Goal: Task Accomplishment & Management: Manage account settings

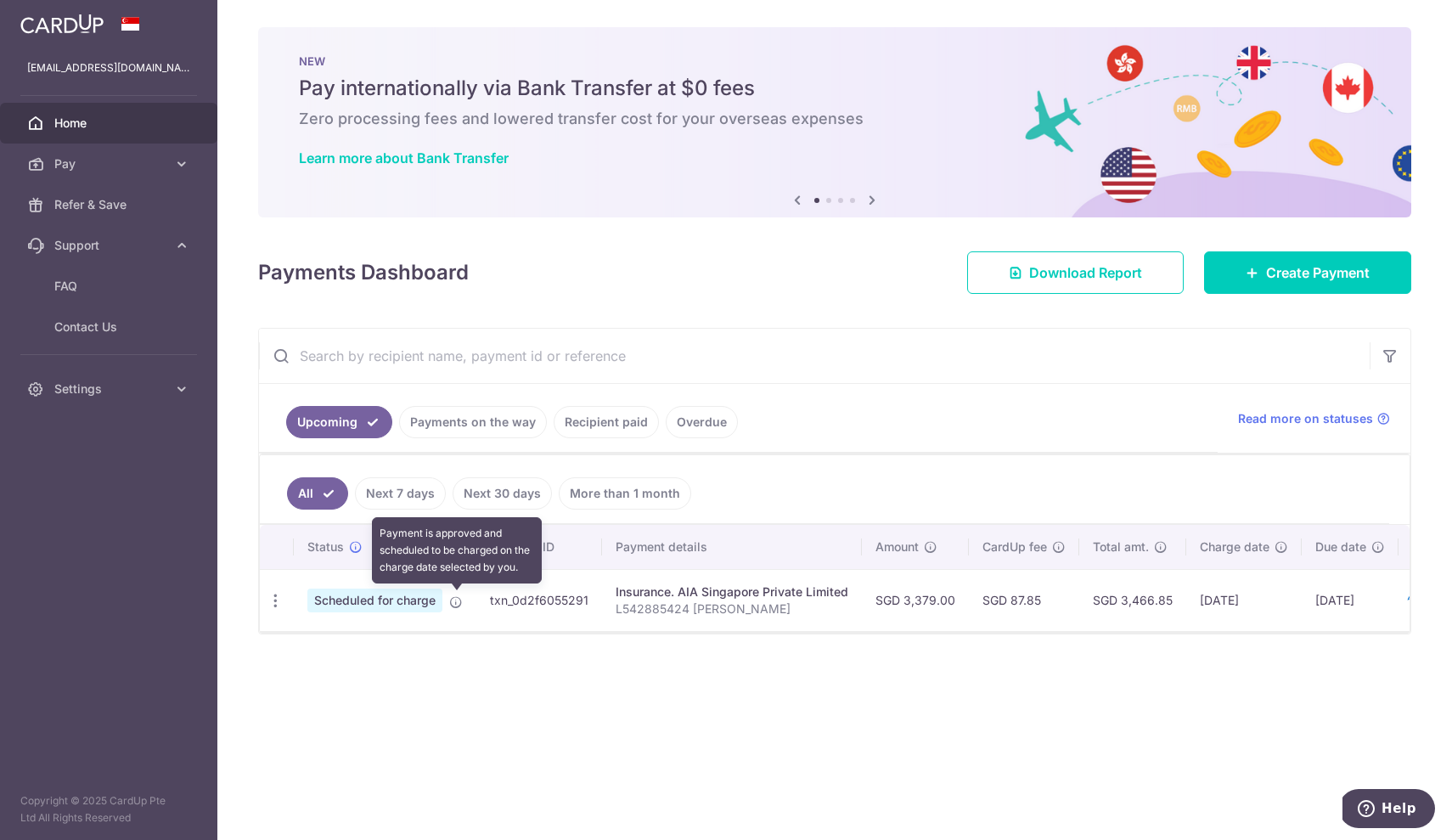
click at [455, 601] on icon at bounding box center [456, 602] width 13 height 13
click at [416, 598] on span "Scheduled for charge" at bounding box center [374, 600] width 135 height 24
click at [269, 598] on icon "button" at bounding box center [275, 600] width 18 height 18
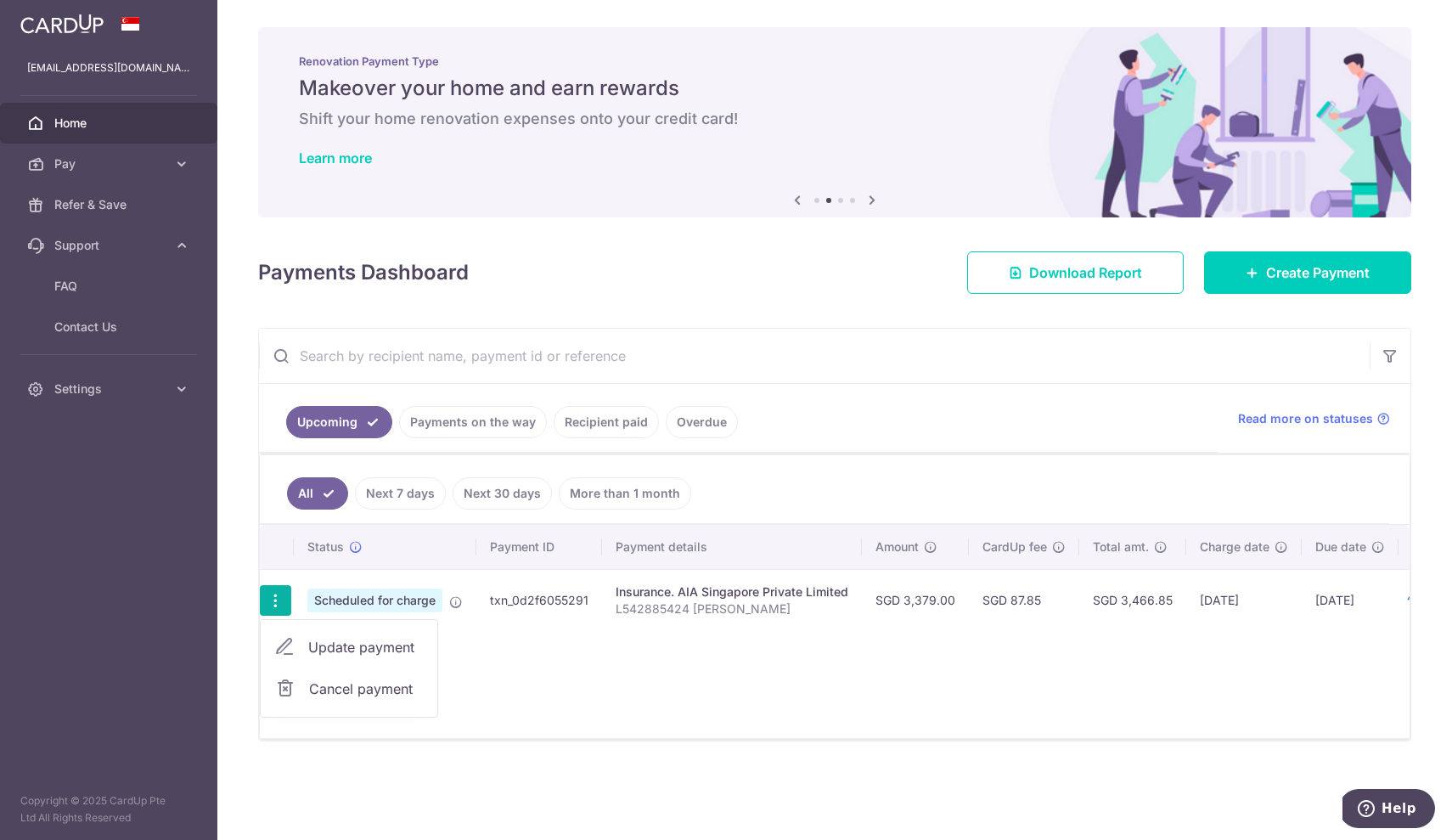
click at [309, 688] on span "Cancel payment" at bounding box center [366, 689] width 113 height 21
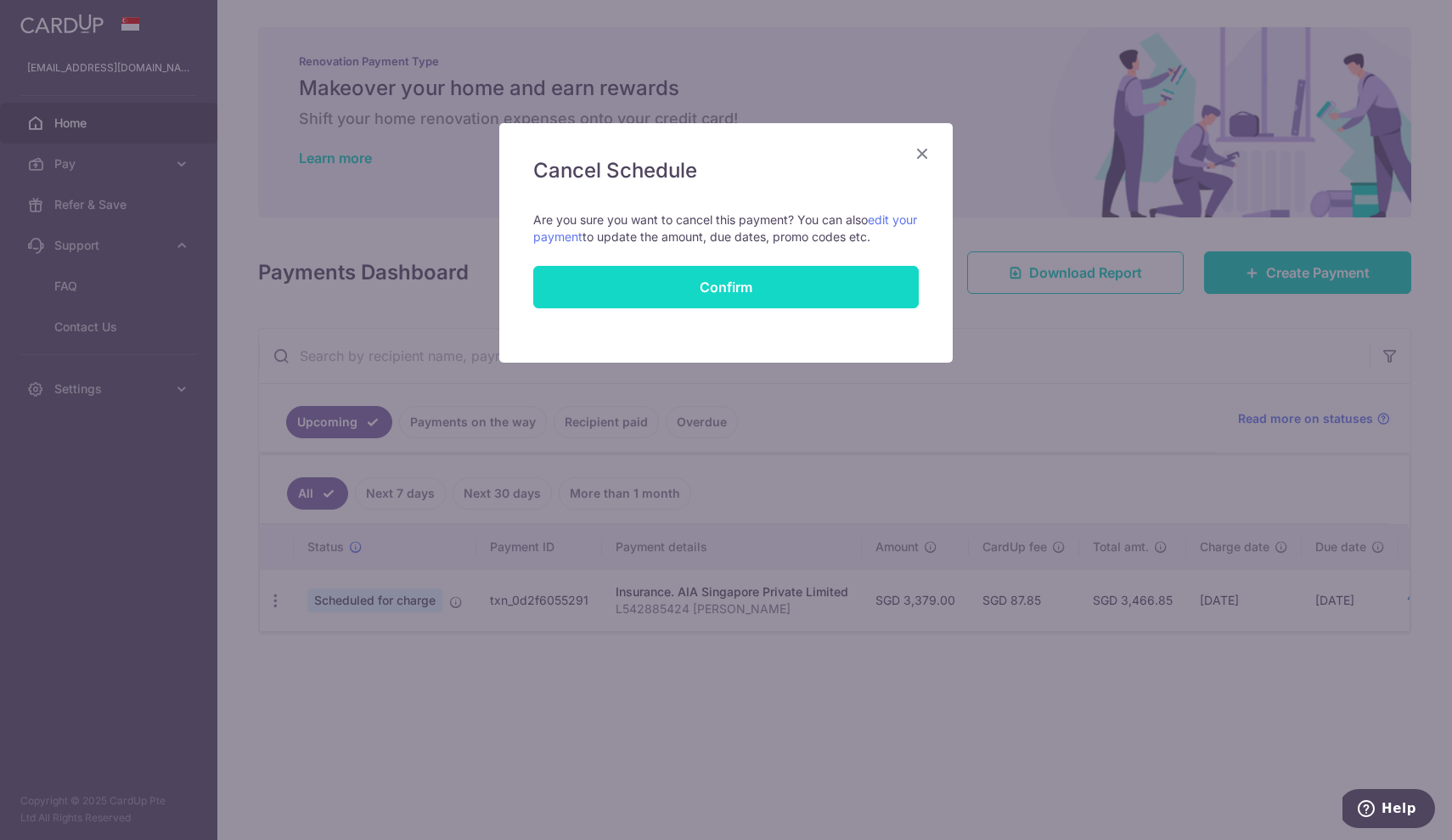
click at [747, 286] on button "Confirm" at bounding box center [726, 286] width 386 height 43
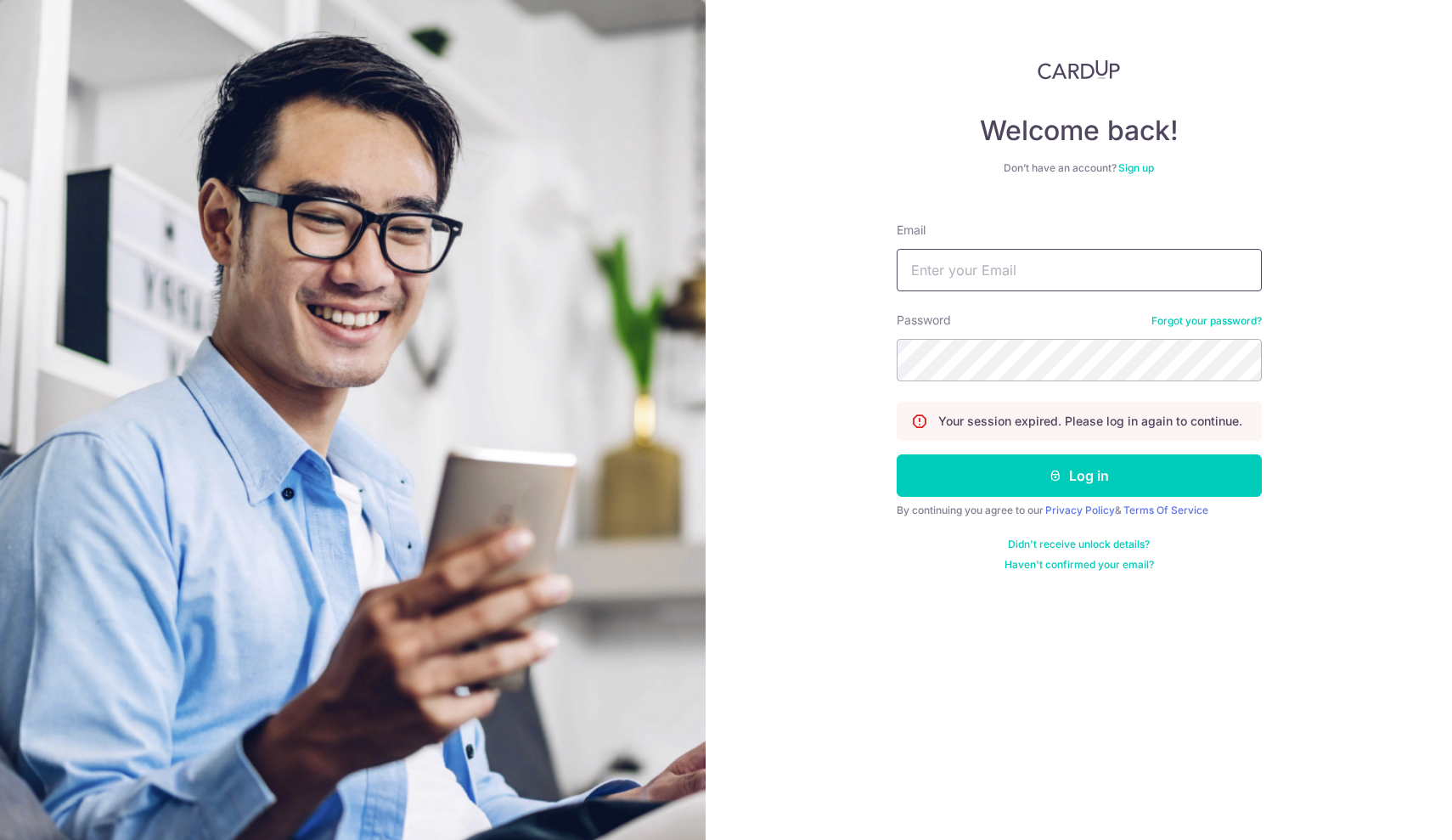
type input "[EMAIL_ADDRESS][DOMAIN_NAME]"
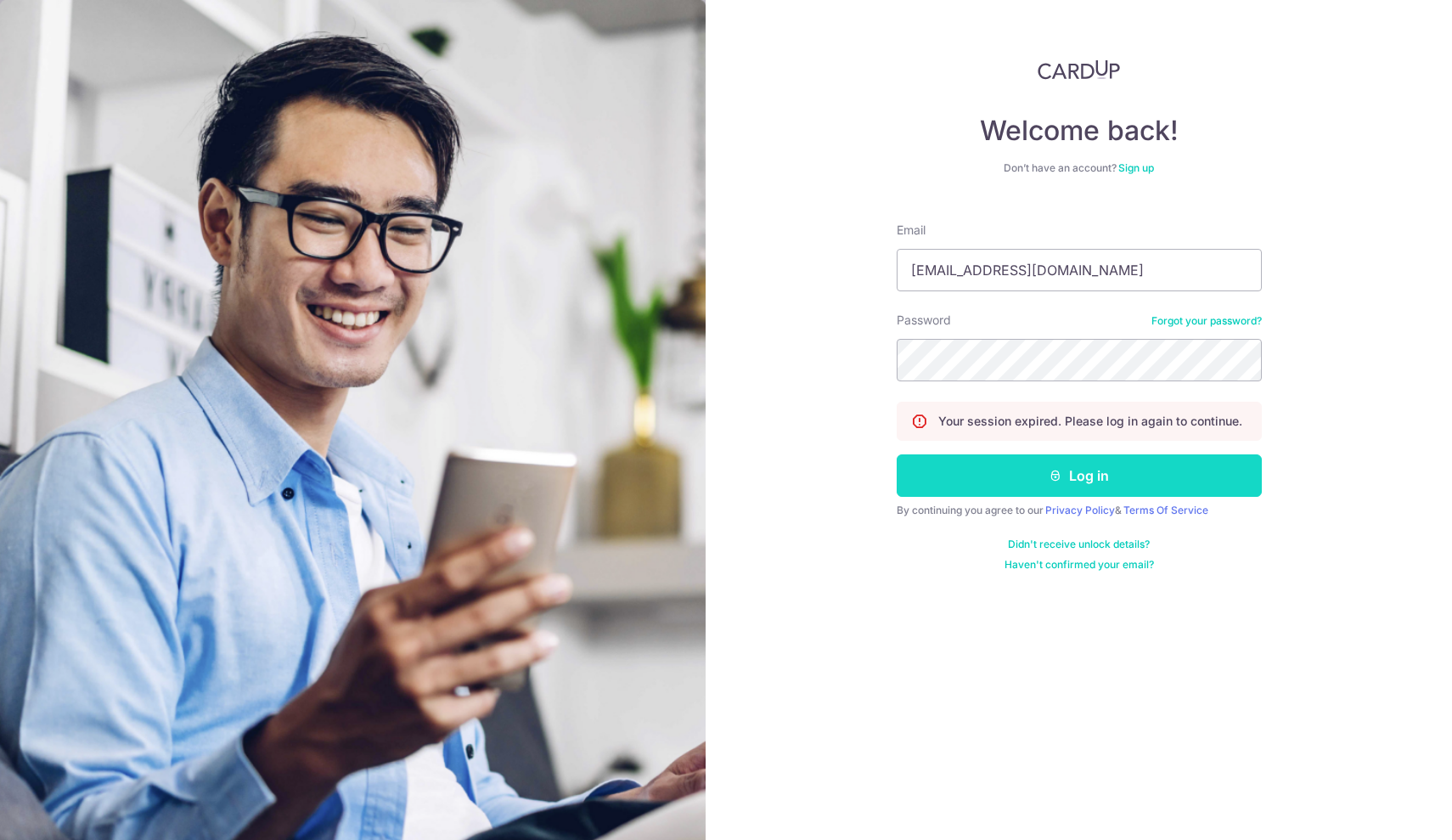
click at [1029, 480] on button "Log in" at bounding box center [1080, 475] width 365 height 43
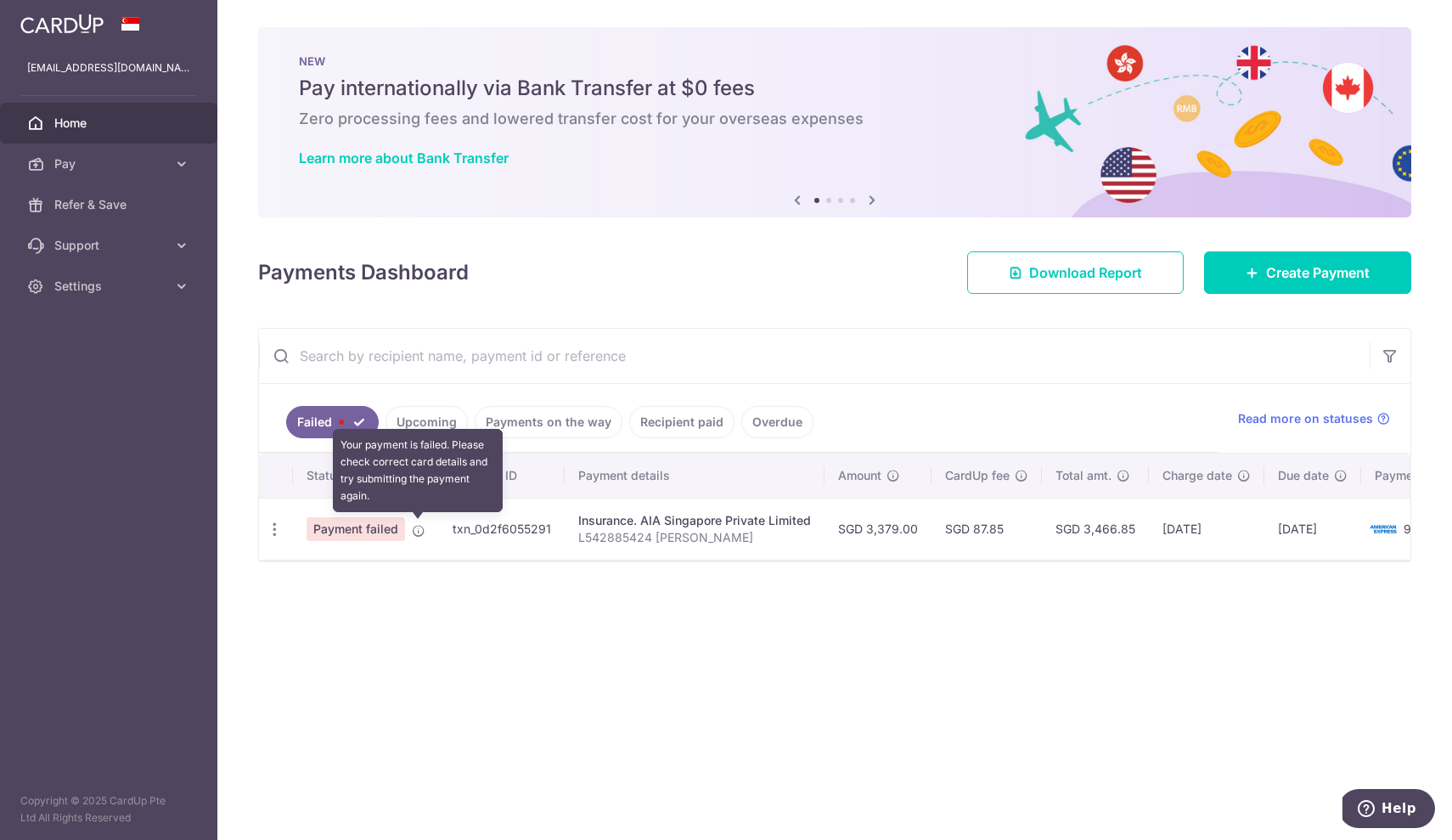
click at [424, 530] on icon at bounding box center [419, 530] width 13 height 13
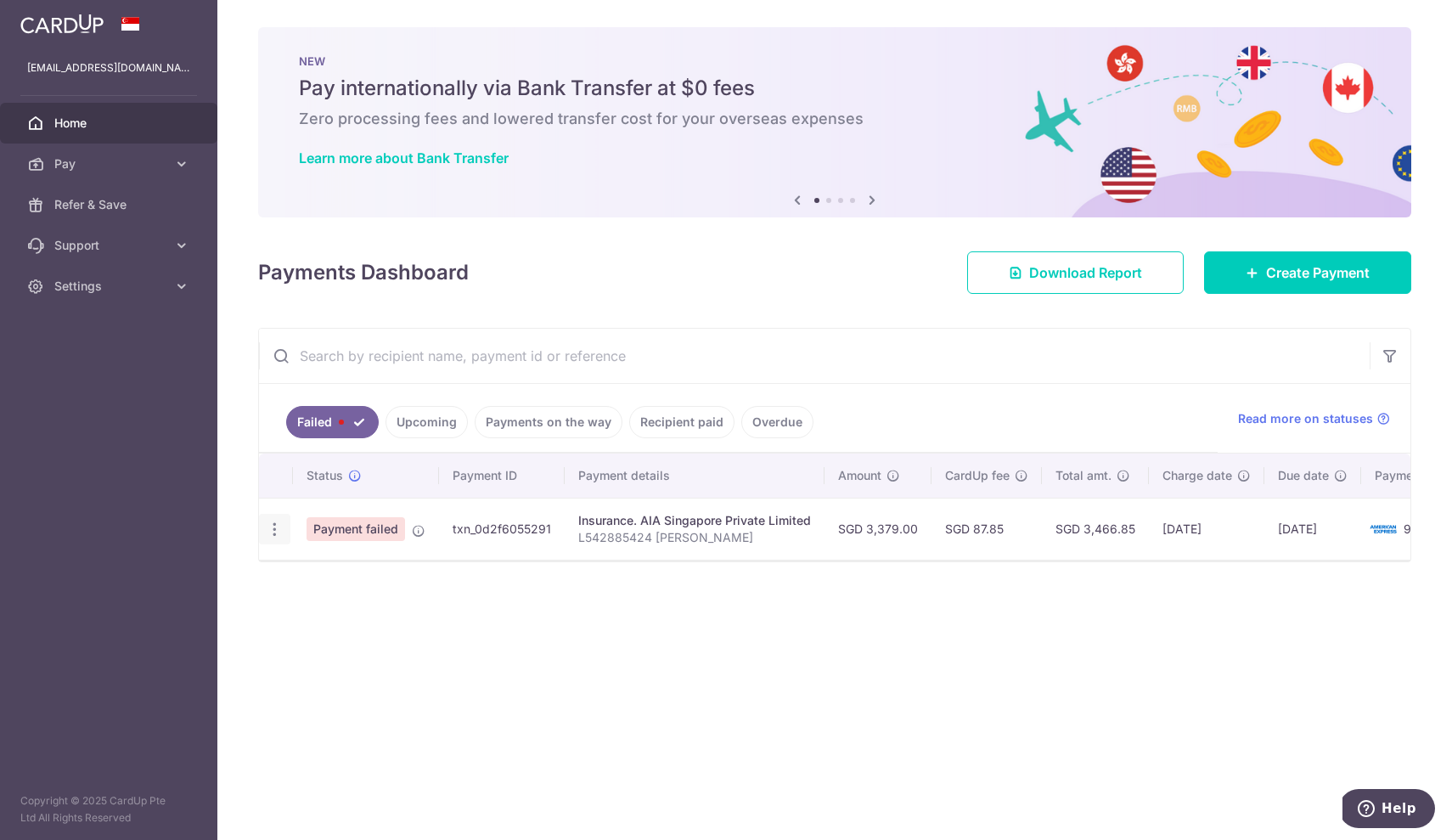
click at [277, 526] on icon "button" at bounding box center [274, 529] width 18 height 18
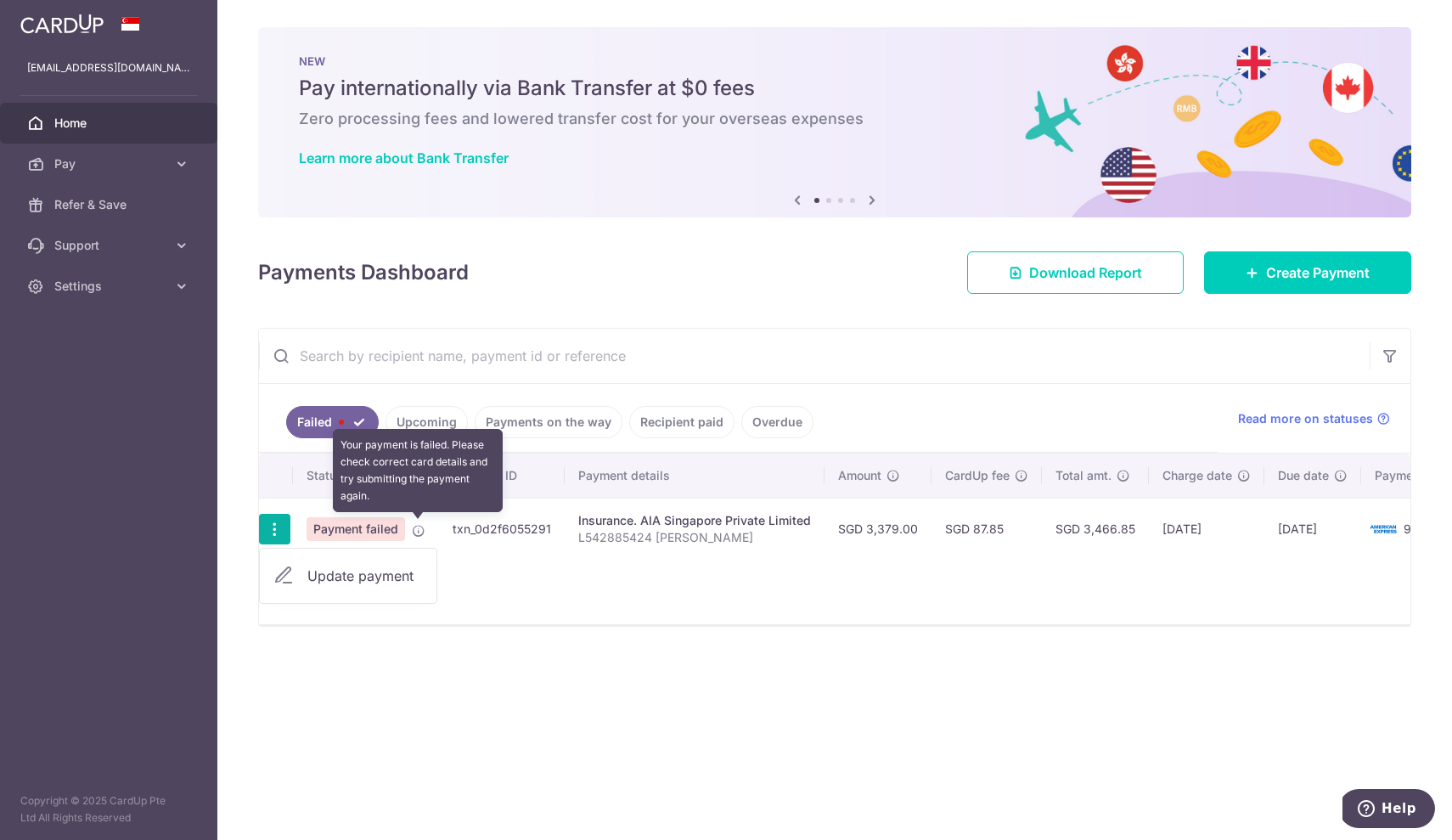
click at [412, 527] on icon at bounding box center [419, 530] width 13 height 13
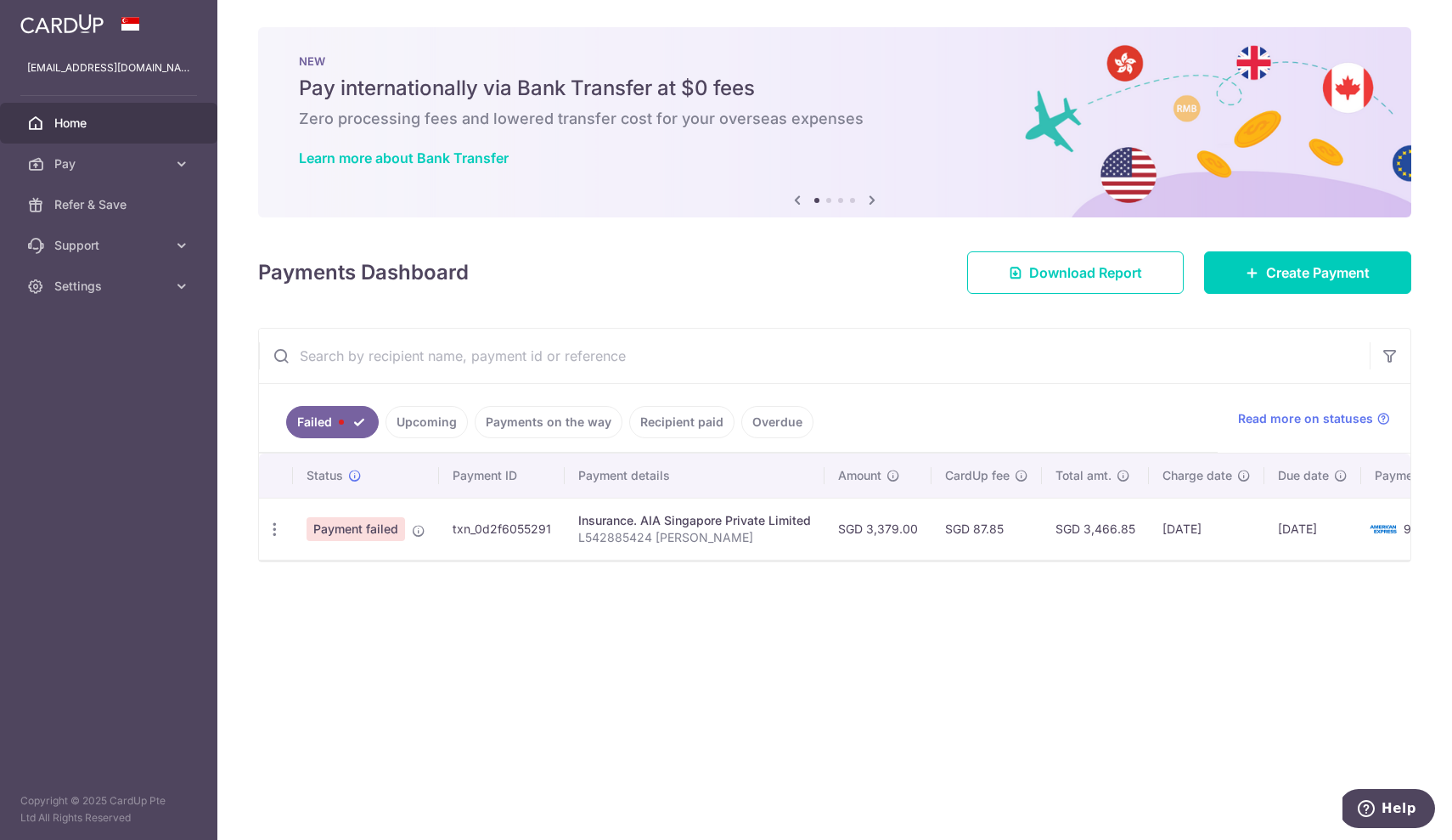
click at [383, 527] on span "Payment failed" at bounding box center [355, 528] width 98 height 24
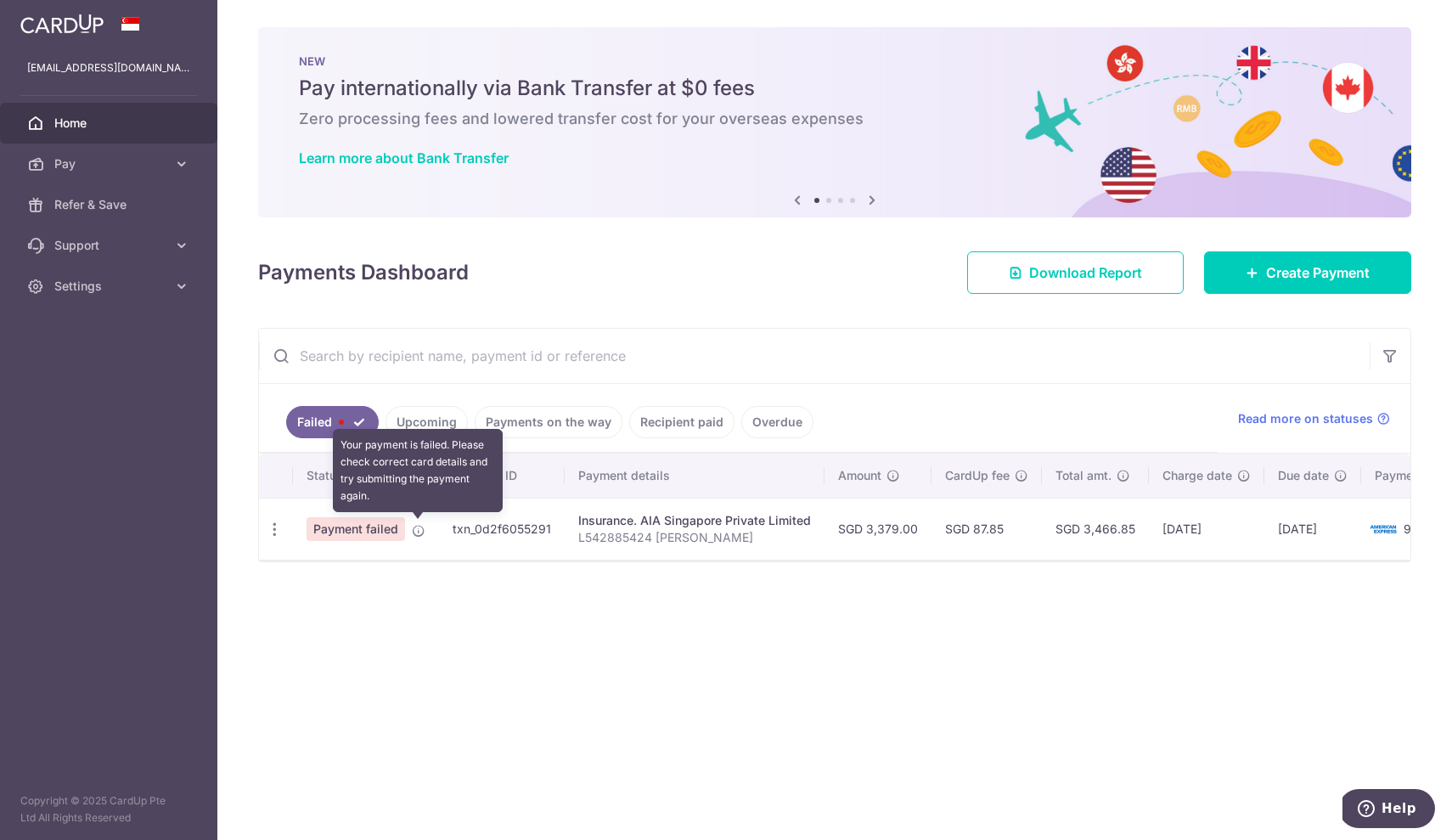
click at [416, 531] on icon at bounding box center [419, 530] width 13 height 13
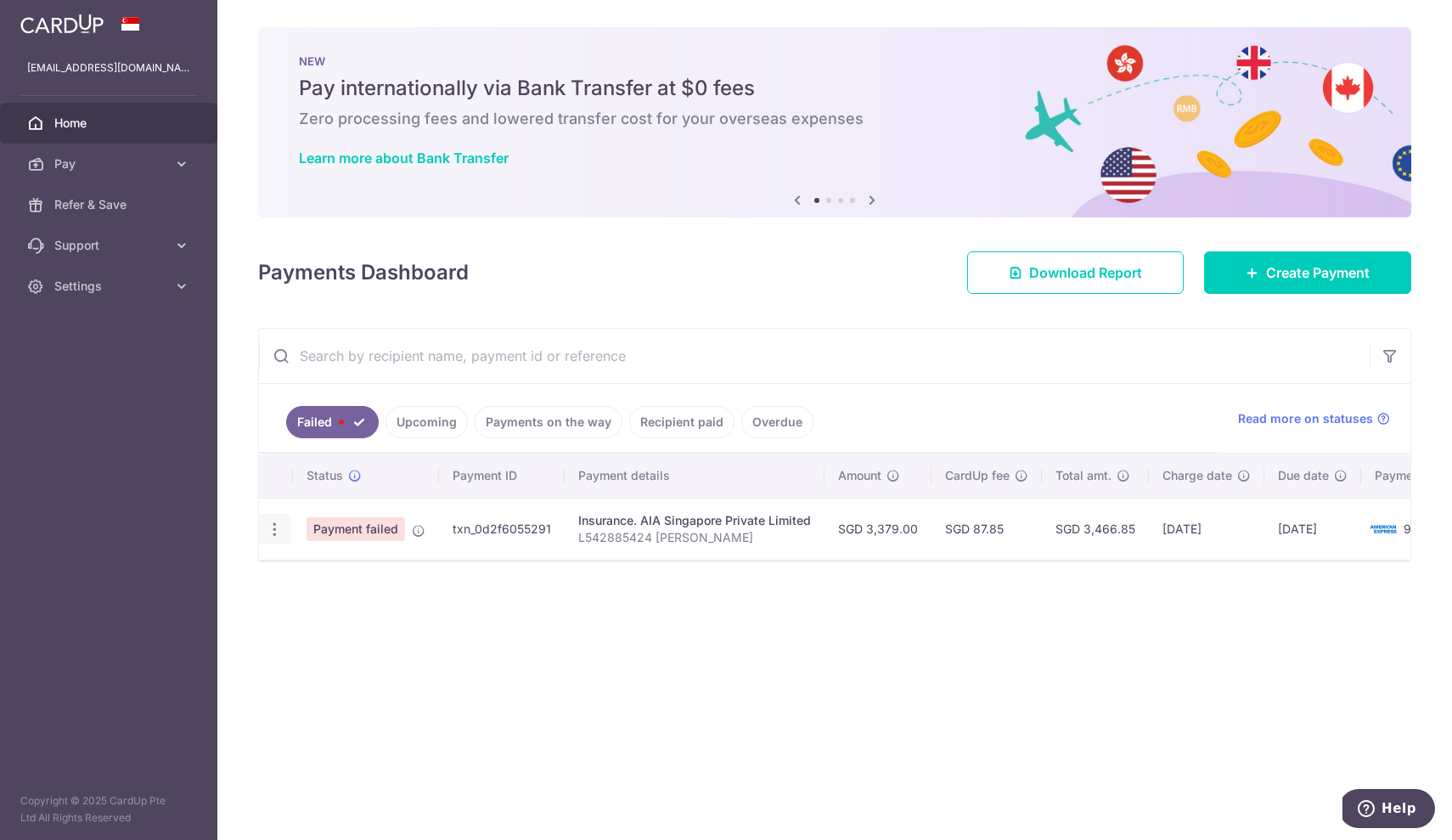
click at [273, 524] on icon "button" at bounding box center [274, 529] width 18 height 18
click at [311, 581] on span "Update payment" at bounding box center [365, 575] width 115 height 21
radio input "true"
type input "3,379.00"
type input "L542885424 [PERSON_NAME]"
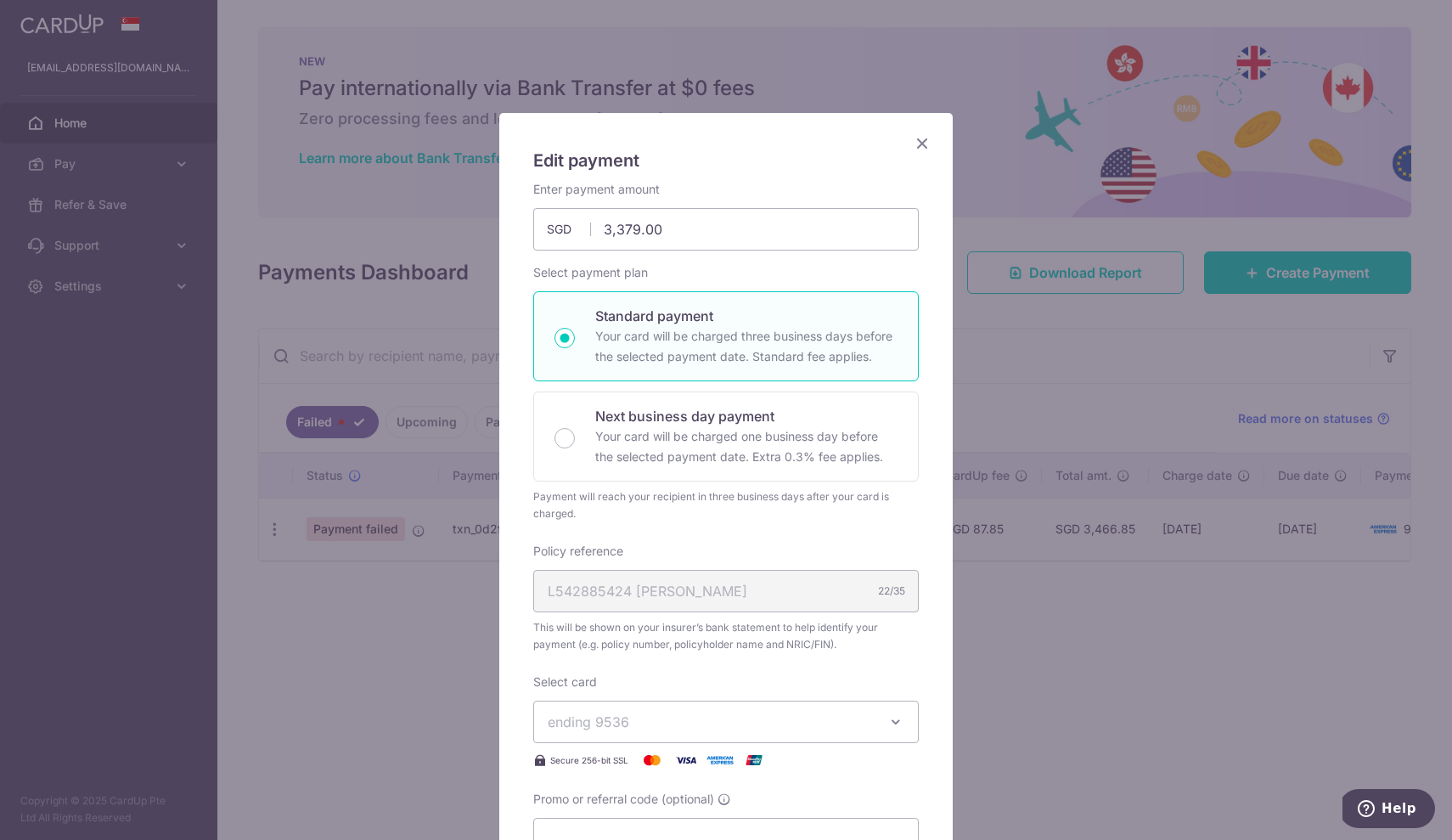
scroll to position [9, 0]
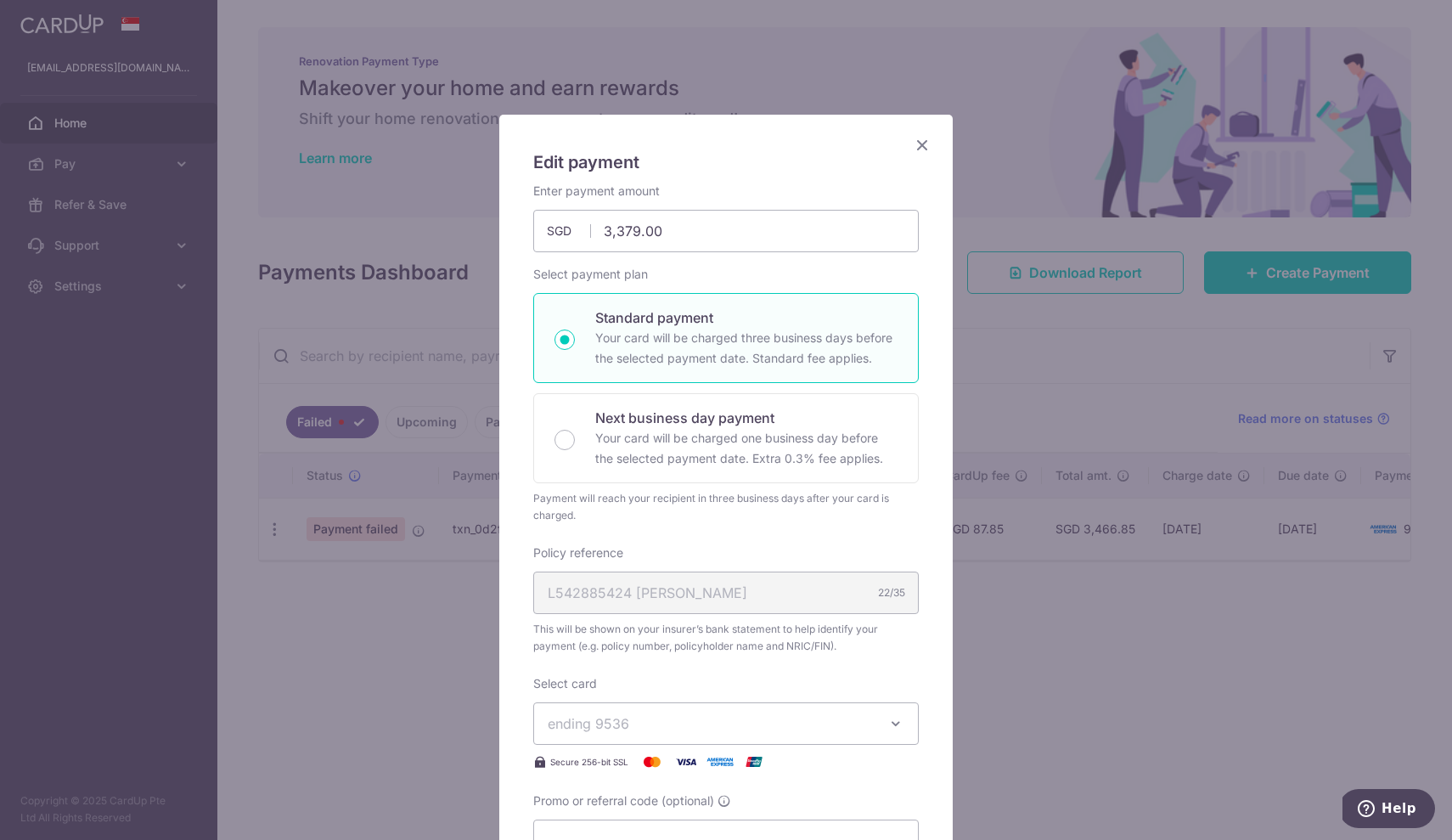
click at [923, 146] on icon "Close" at bounding box center [923, 145] width 21 height 21
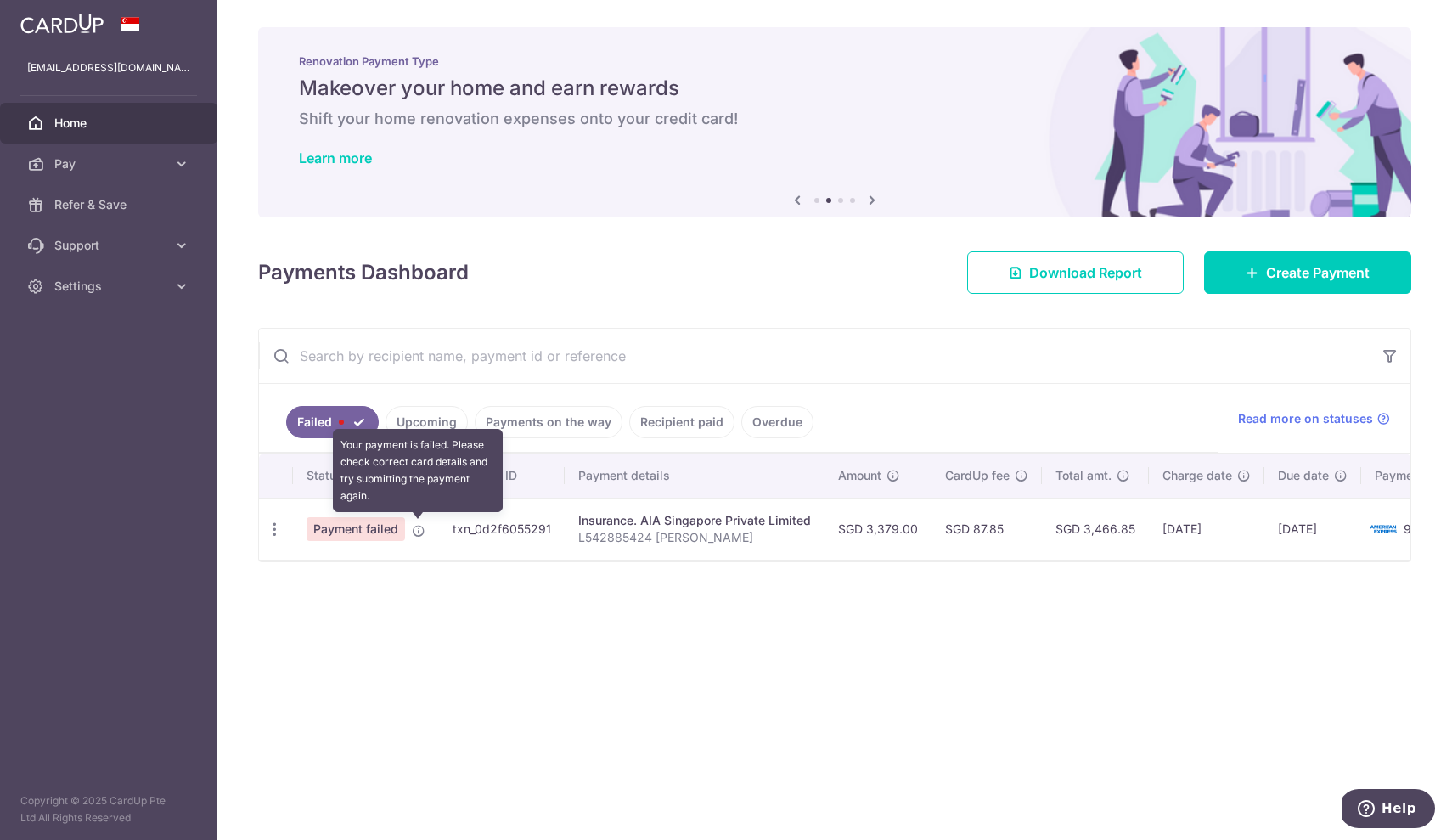
click at [416, 530] on icon at bounding box center [419, 530] width 13 height 13
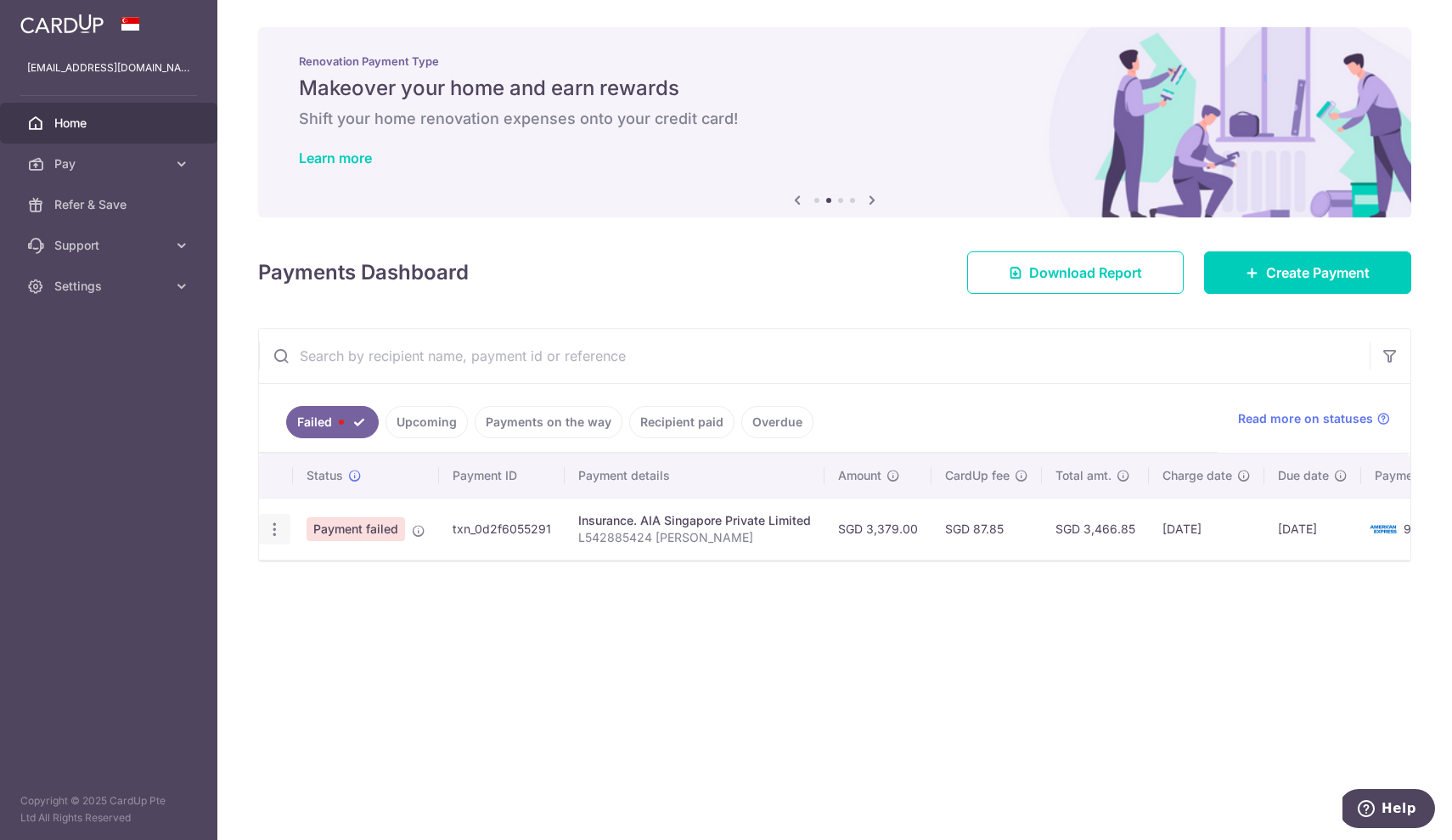
click at [285, 531] on div "Update payment" at bounding box center [274, 529] width 31 height 31
click at [273, 540] on div "Update payment" at bounding box center [274, 529] width 31 height 31
click at [271, 529] on icon "button" at bounding box center [274, 529] width 18 height 18
click at [411, 419] on link "Upcoming" at bounding box center [426, 421] width 82 height 32
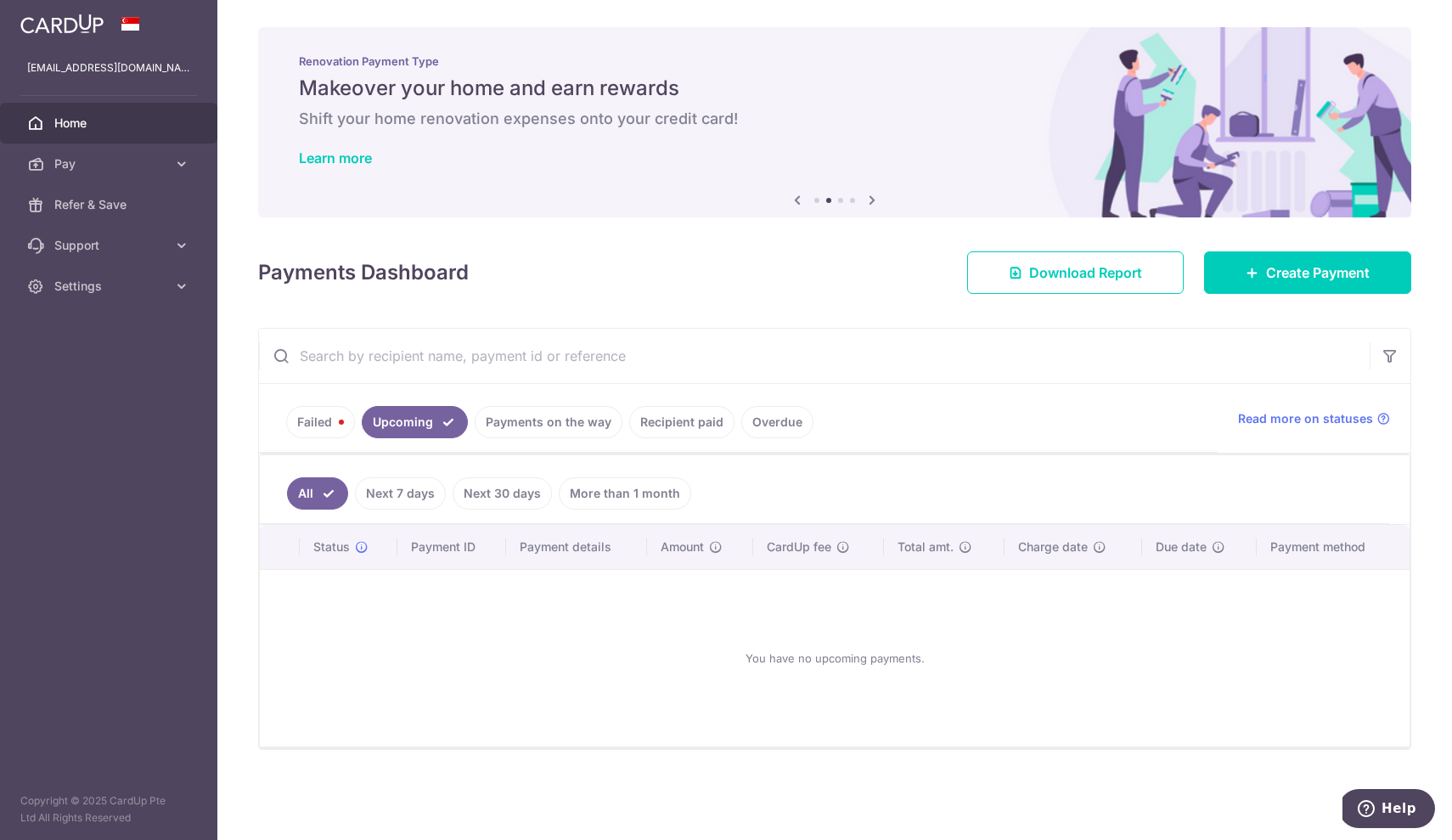
click at [542, 425] on link "Payments on the way" at bounding box center [548, 421] width 147 height 32
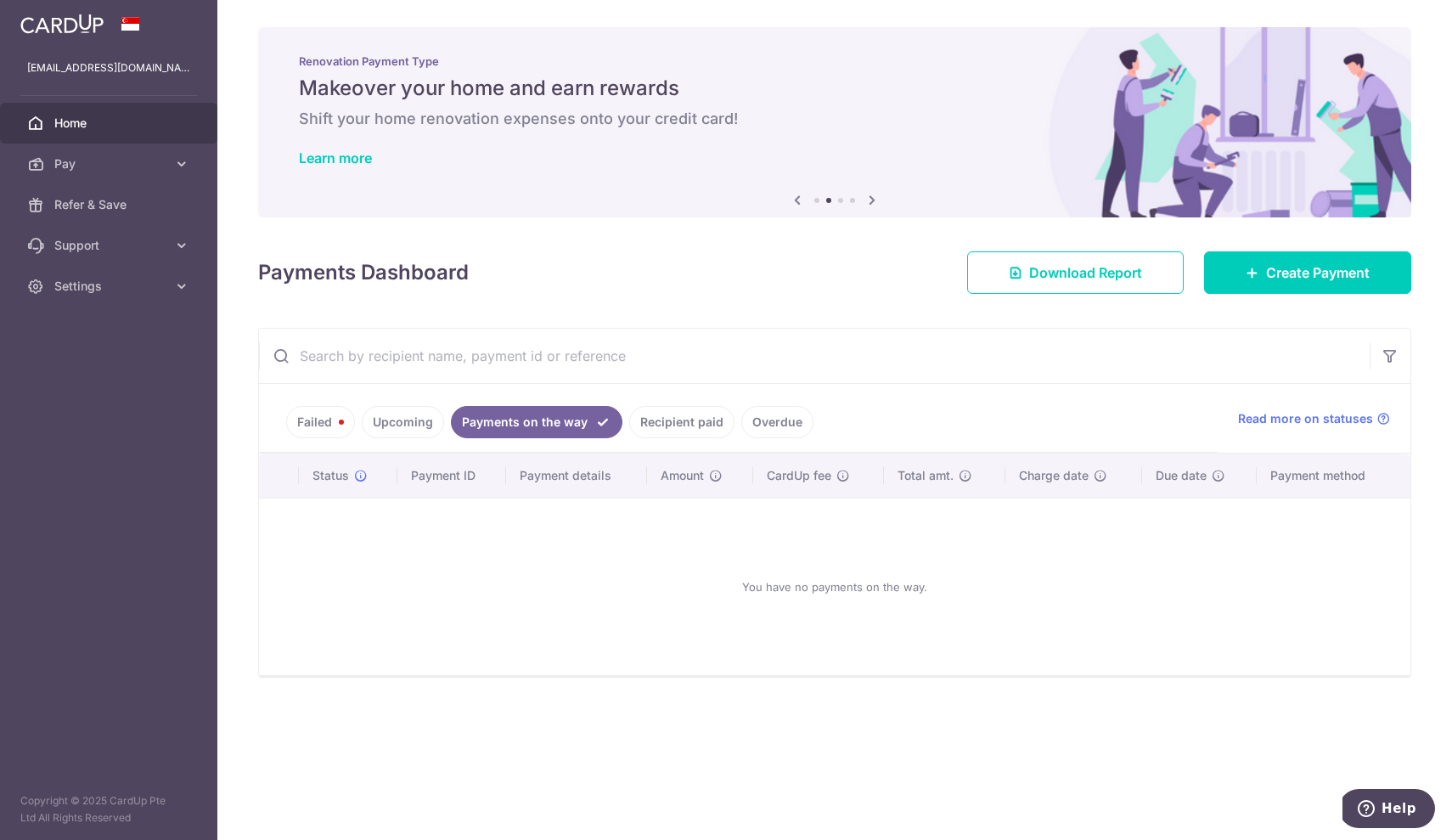
click at [322, 417] on link "Failed" at bounding box center [320, 421] width 69 height 32
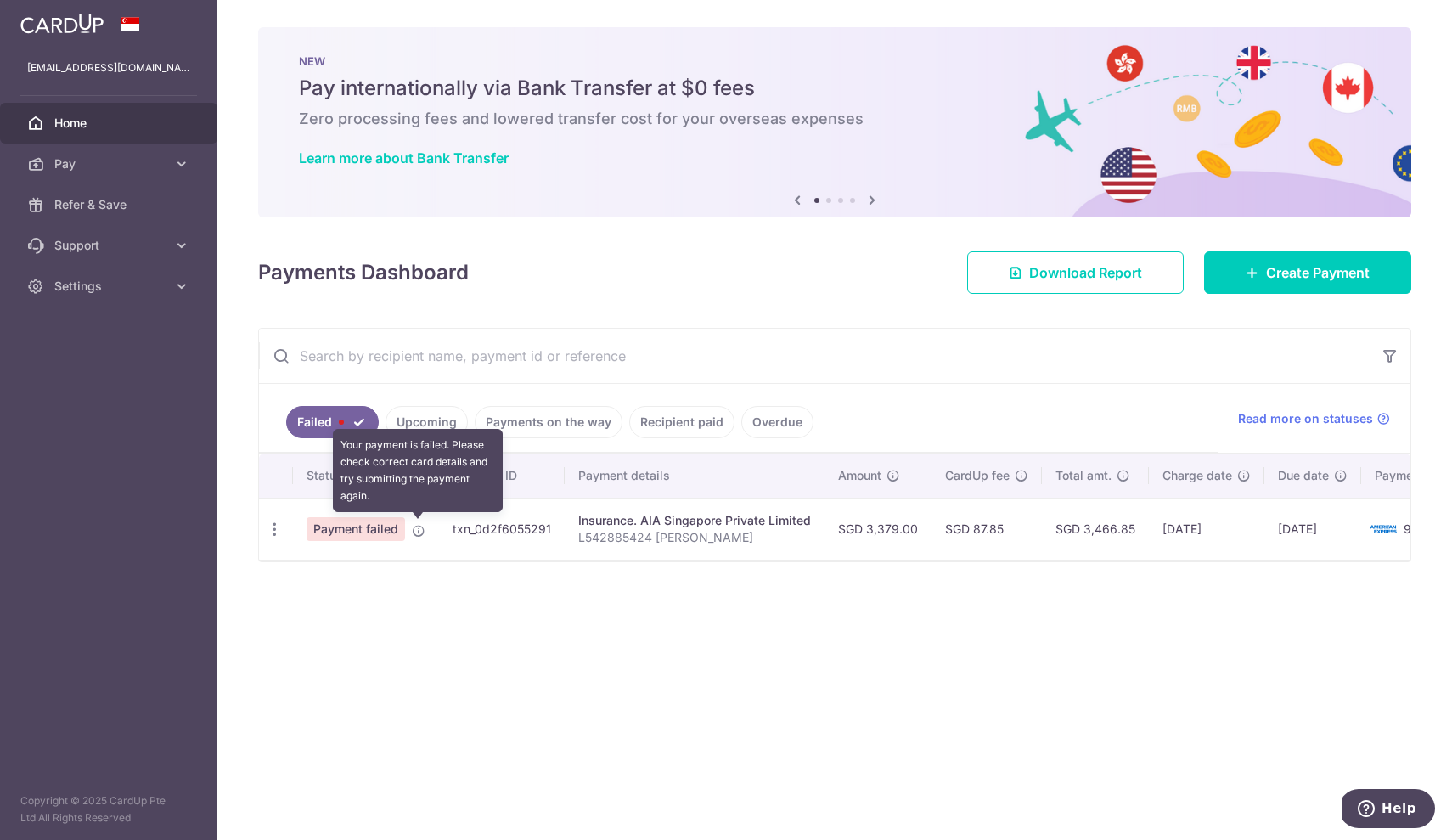
click at [415, 528] on icon at bounding box center [419, 530] width 13 height 13
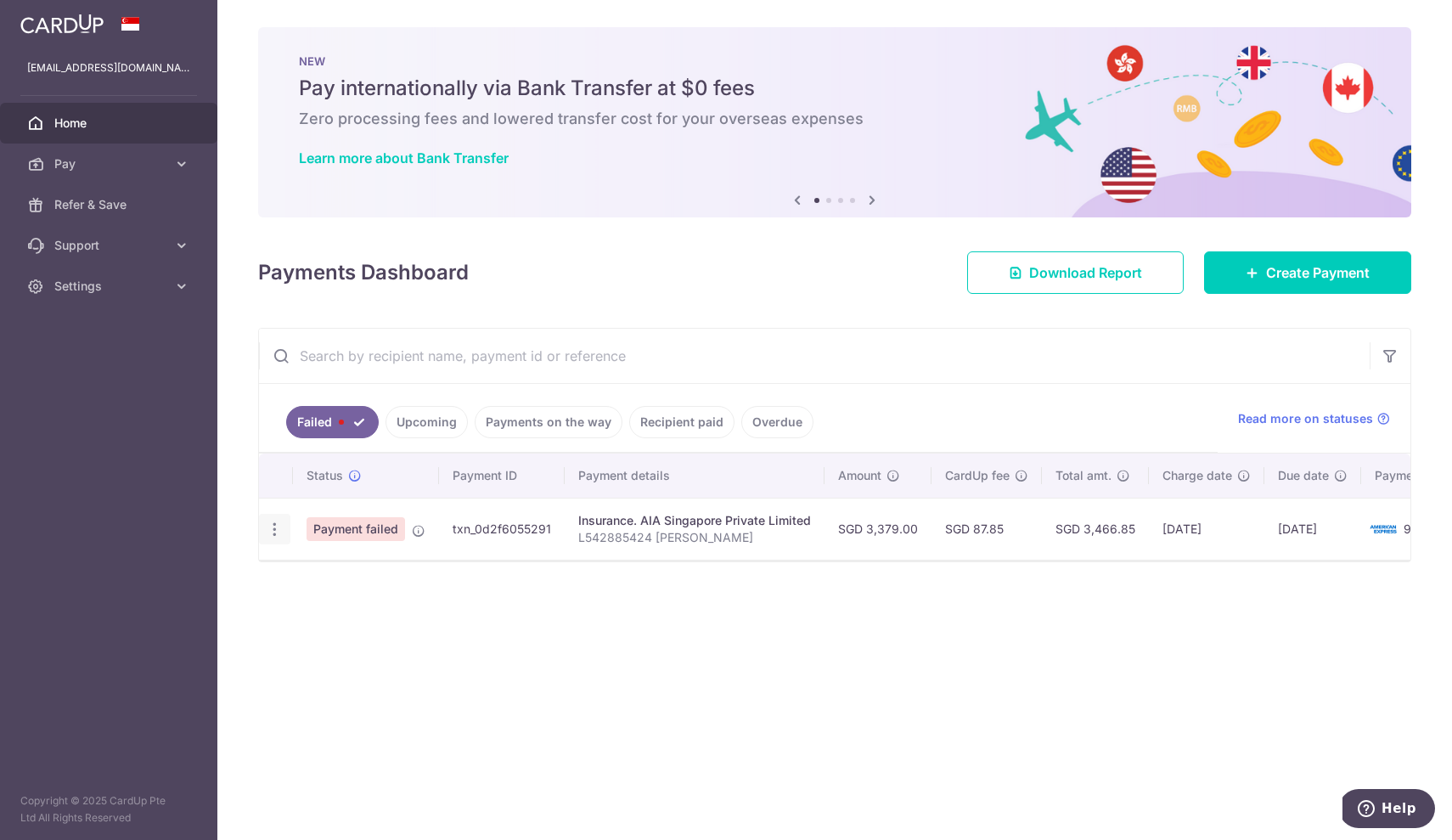
click at [279, 531] on icon "button" at bounding box center [274, 529] width 18 height 18
click at [288, 569] on icon at bounding box center [284, 575] width 21 height 21
radio input "true"
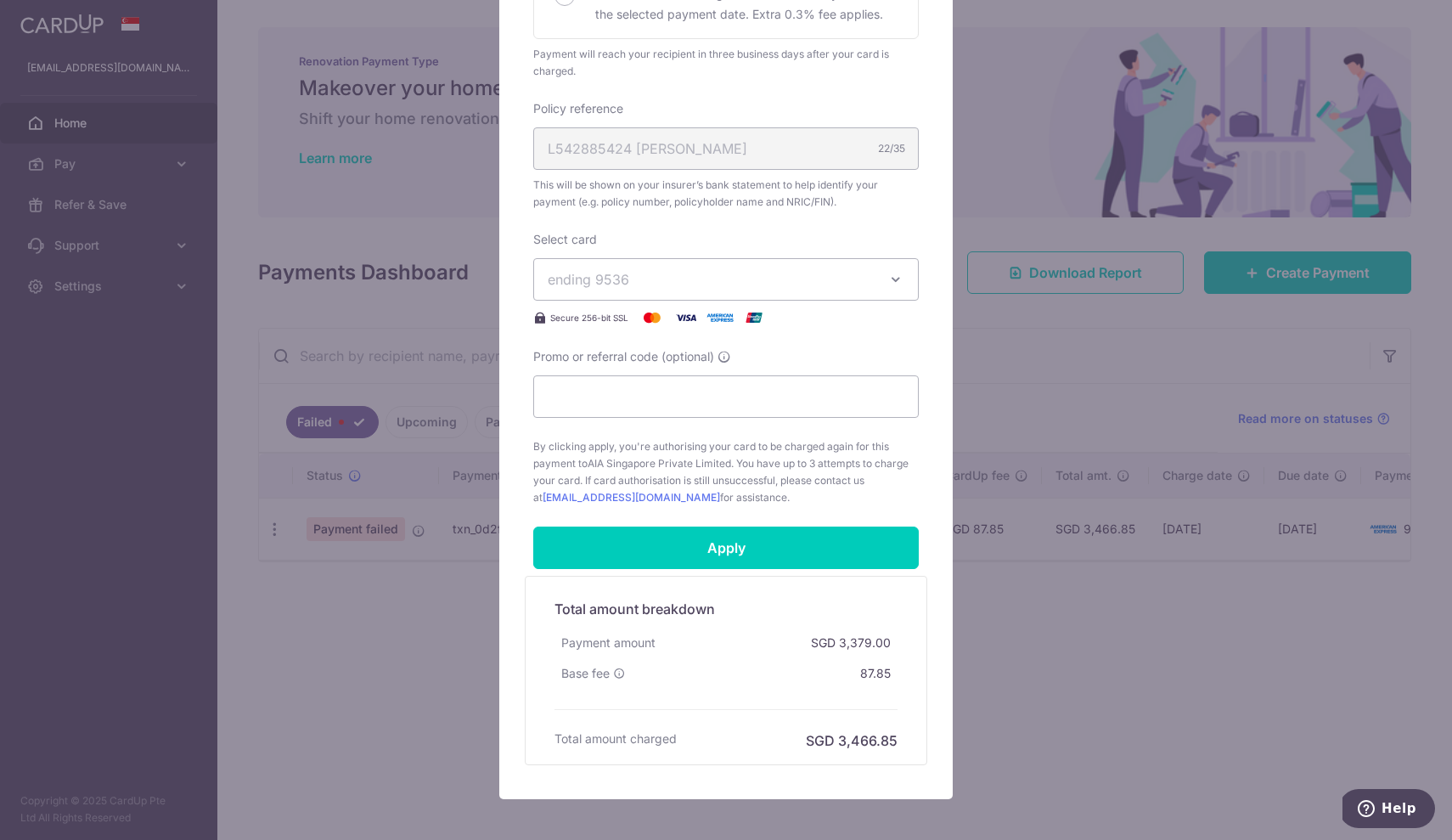
scroll to position [461, 0]
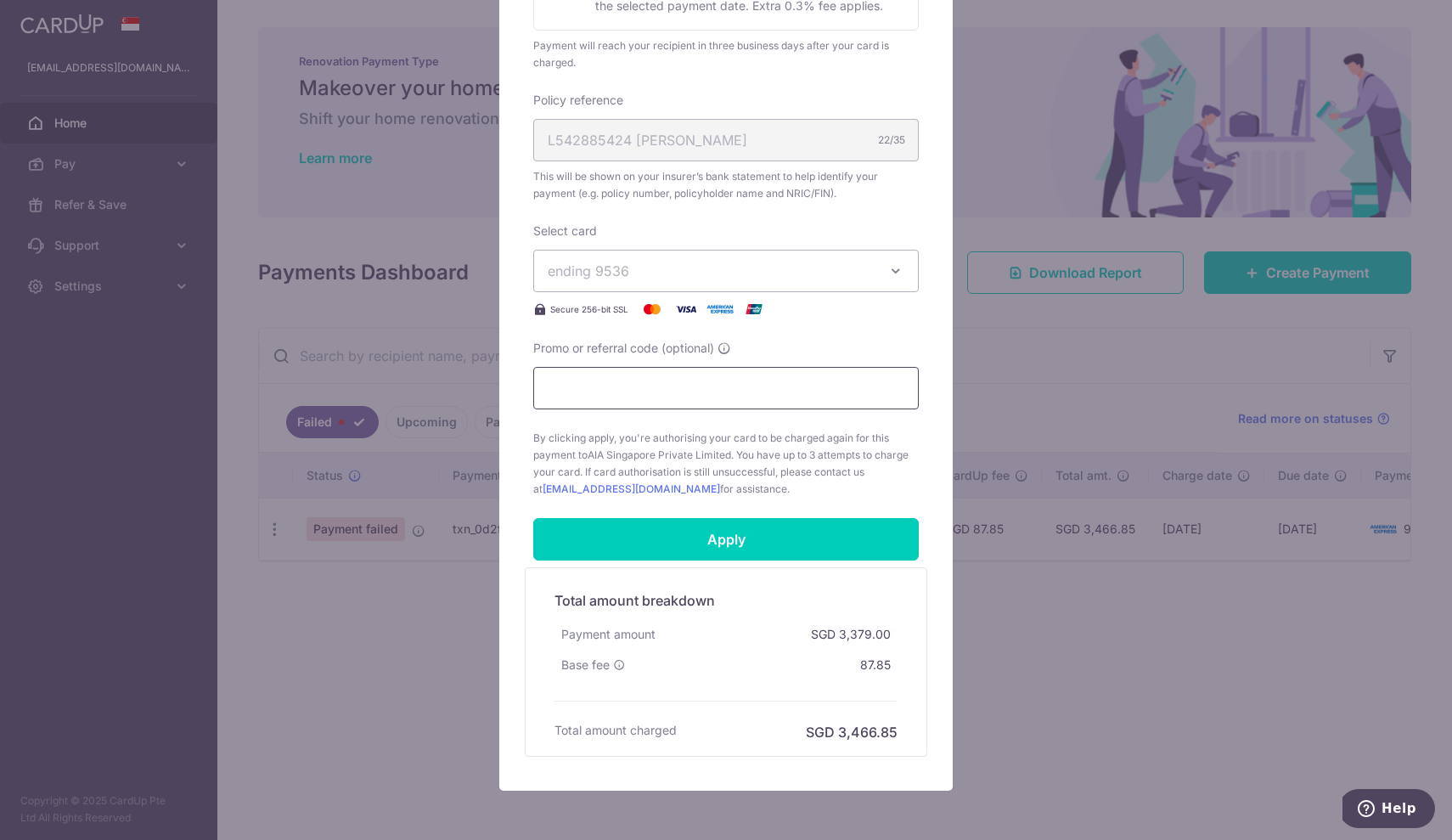
click at [614, 397] on input "Promo or referral code (optional)" at bounding box center [726, 387] width 386 height 43
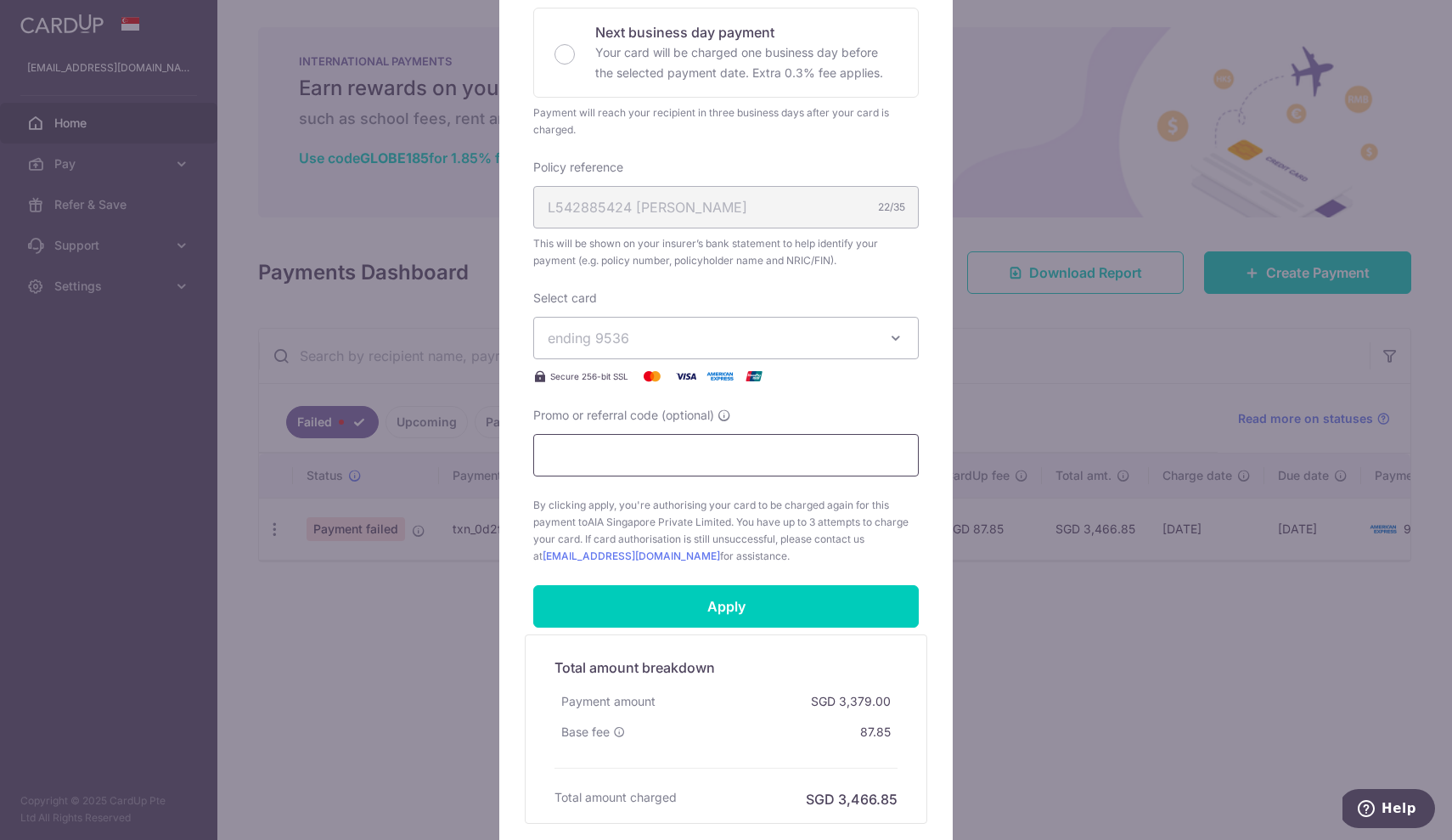
scroll to position [386, 0]
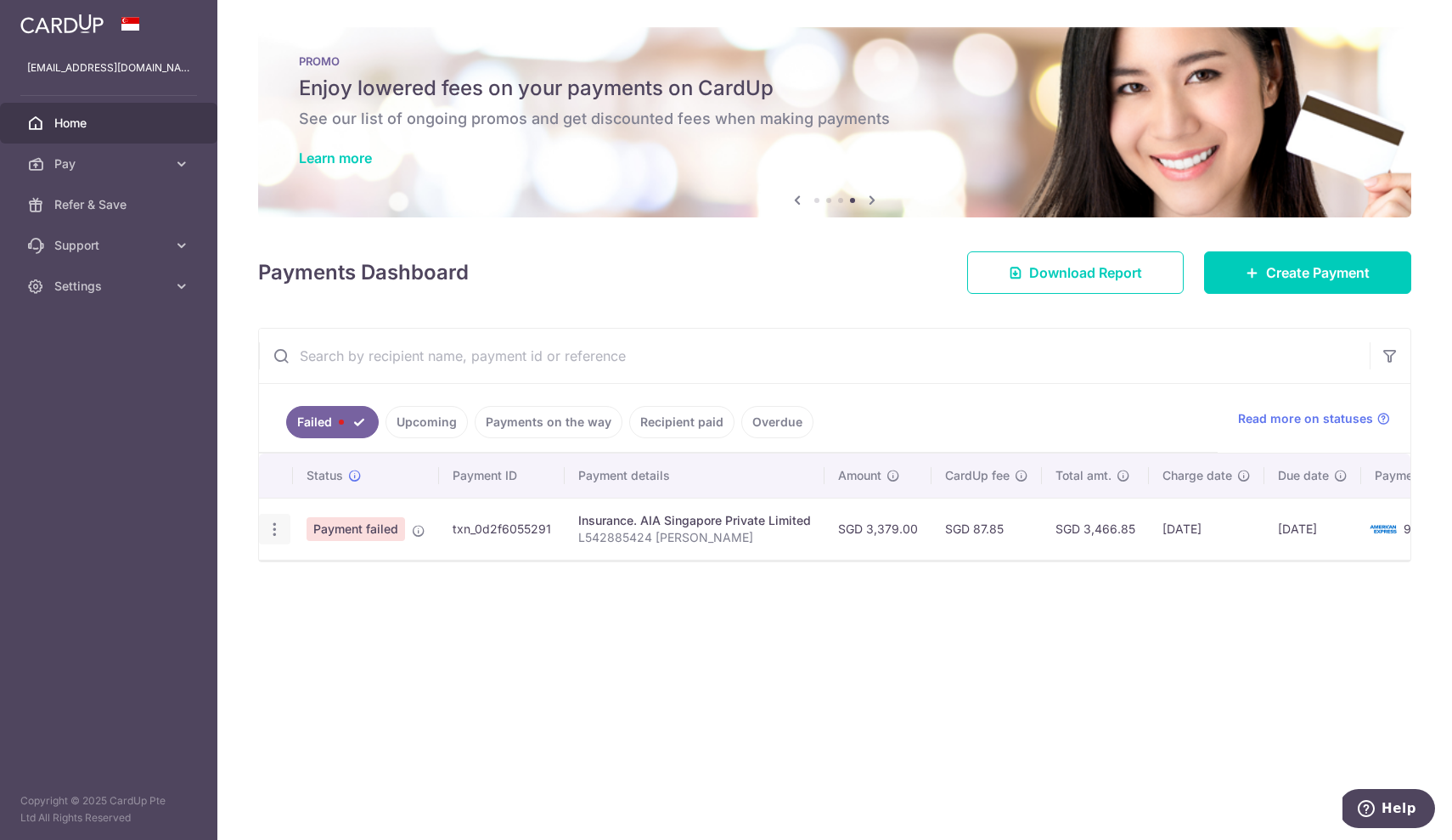
click at [266, 539] on div "Update payment" at bounding box center [274, 529] width 31 height 31
click at [270, 534] on icon "button" at bounding box center [274, 529] width 18 height 18
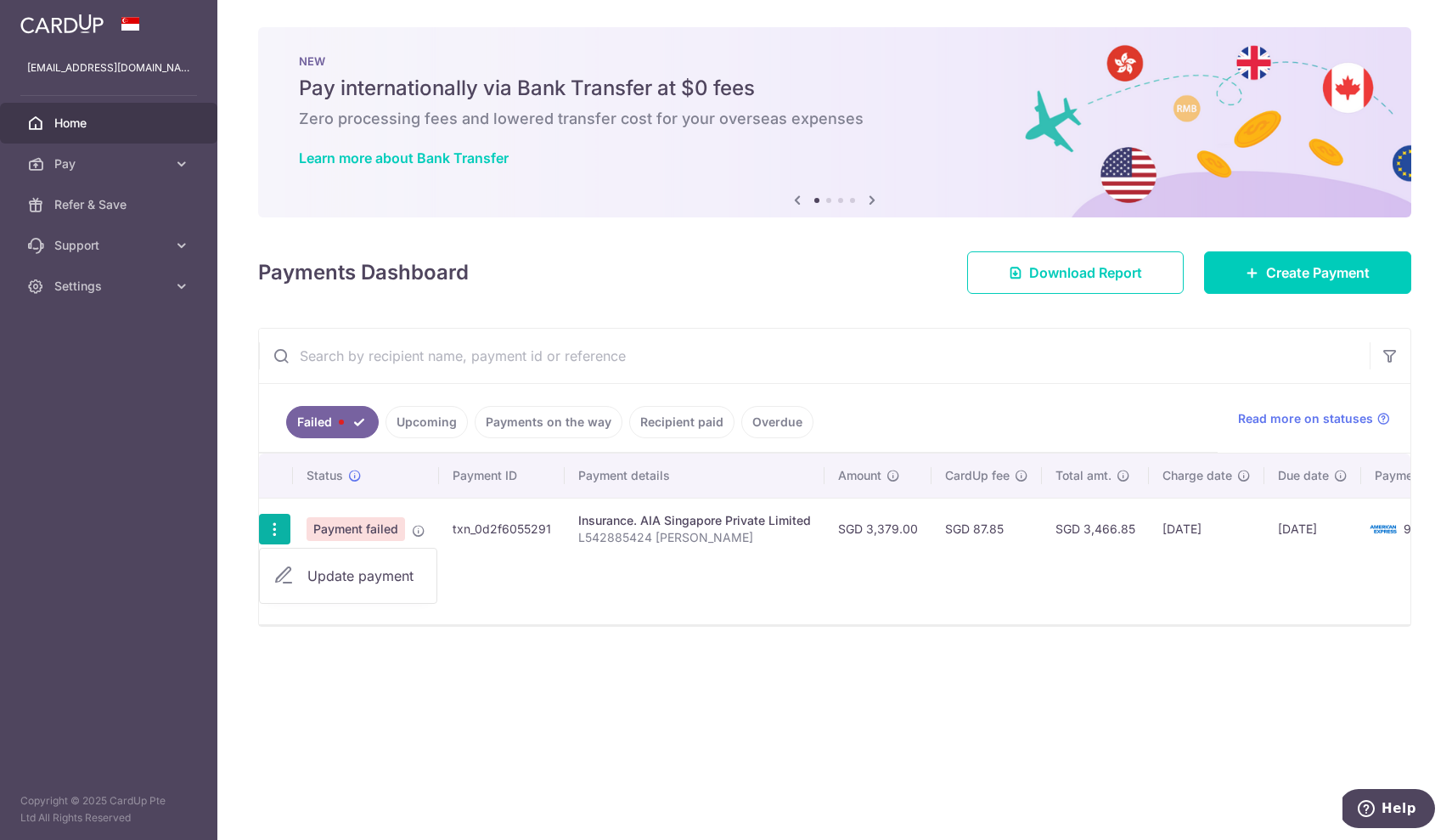
click at [383, 565] on span "Update payment" at bounding box center [365, 575] width 115 height 21
radio input "true"
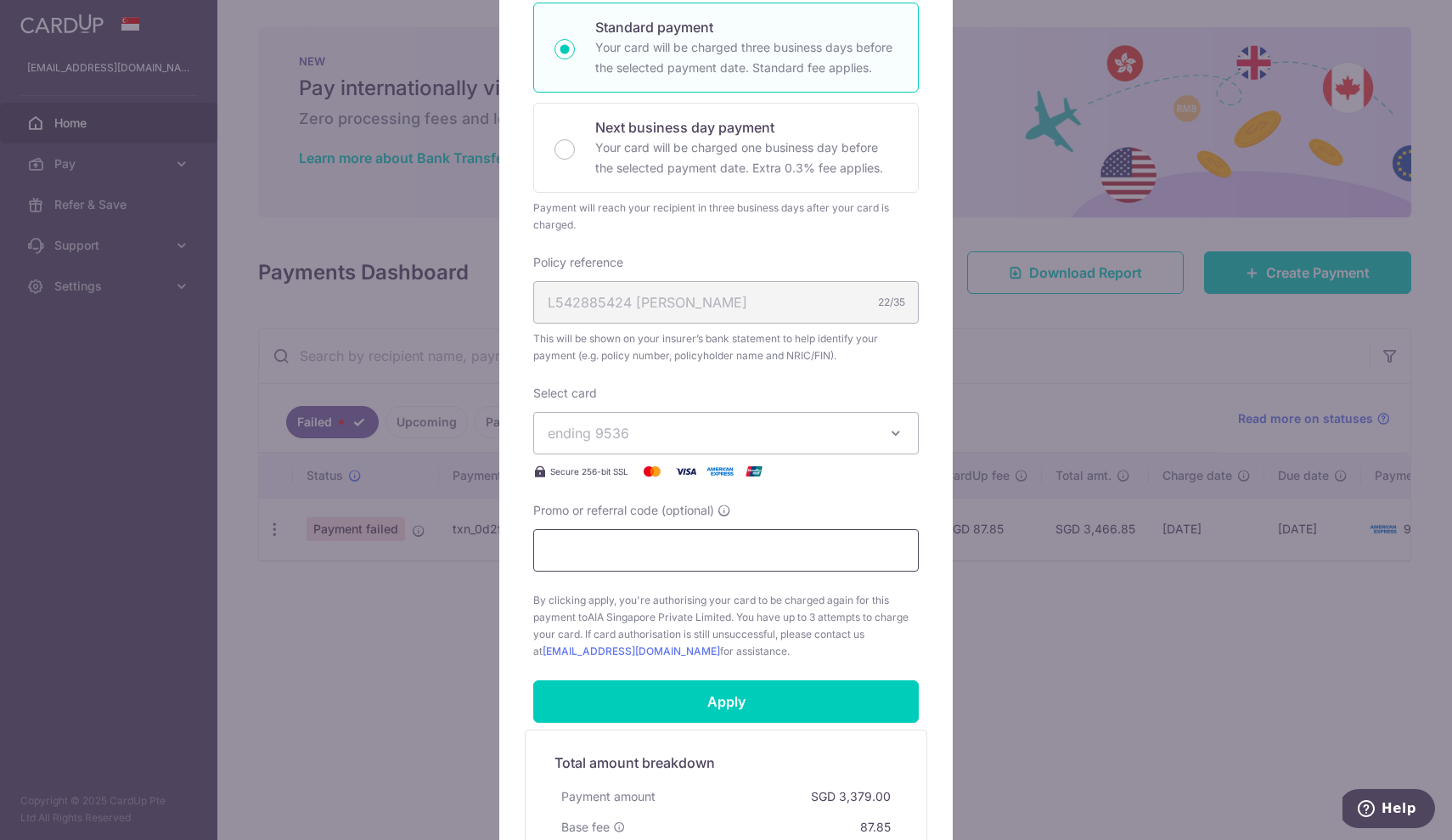
scroll to position [297, 0]
